Goal: Transaction & Acquisition: Book appointment/travel/reservation

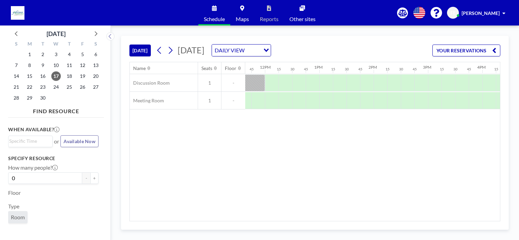
scroll to position [0, 634]
click at [379, 83] on div at bounding box center [379, 82] width 14 height 17
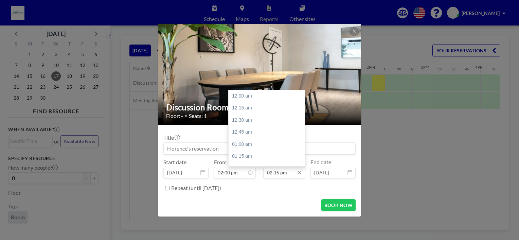
scroll to position [689, 0]
click at [285, 174] on input "02:15 pm" at bounding box center [284, 173] width 42 height 12
click at [251, 129] on div "03:00 pm" at bounding box center [268, 132] width 79 height 12
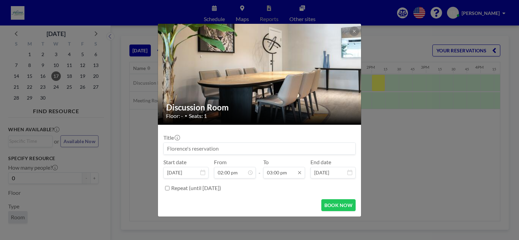
scroll to position [0, 0]
click at [276, 176] on input "03:00 pm" at bounding box center [284, 173] width 42 height 12
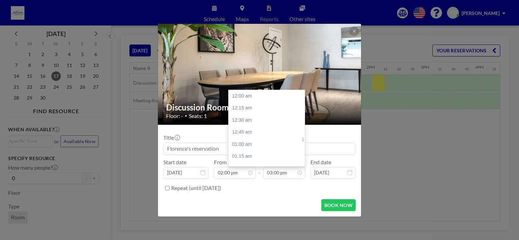
scroll to position [725, 0]
click at [253, 121] on div "03:30 pm" at bounding box center [268, 120] width 79 height 12
type input "03:30 pm"
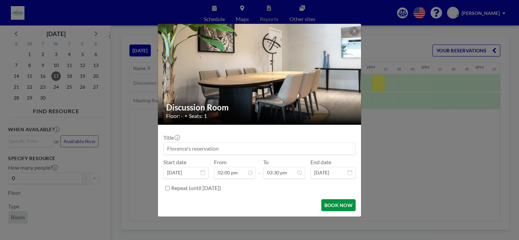
click at [340, 205] on button "BOOK NOW" at bounding box center [338, 205] width 34 height 12
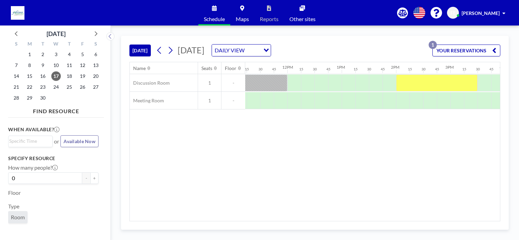
scroll to position [0, 663]
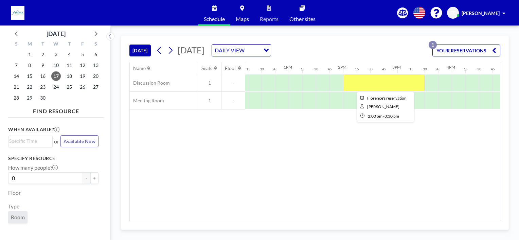
click at [372, 81] on div at bounding box center [384, 82] width 82 height 17
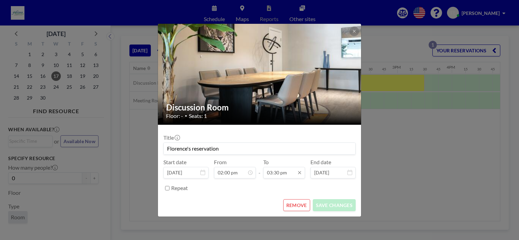
drag, startPoint x: 372, startPoint y: 81, endPoint x: 287, endPoint y: 171, distance: 124.4
click at [287, 171] on input "03:30 pm" at bounding box center [284, 173] width 42 height 12
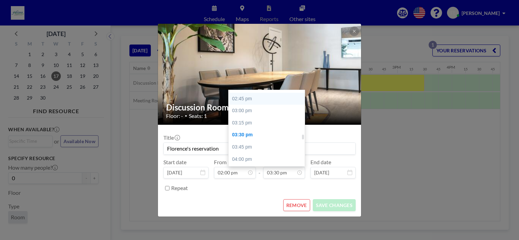
scroll to position [682, 0]
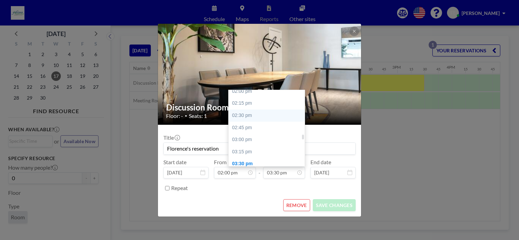
click at [251, 115] on div "02:30 pm" at bounding box center [268, 115] width 79 height 12
type input "02:30 pm"
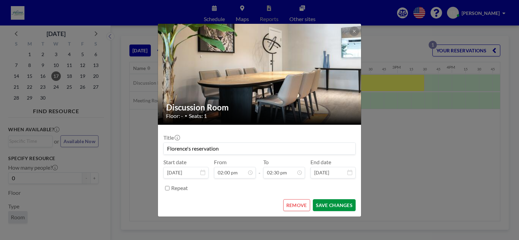
scroll to position [0, 0]
click at [331, 204] on button "SAVE CHANGES" at bounding box center [334, 205] width 43 height 12
